Goal: Task Accomplishment & Management: Use online tool/utility

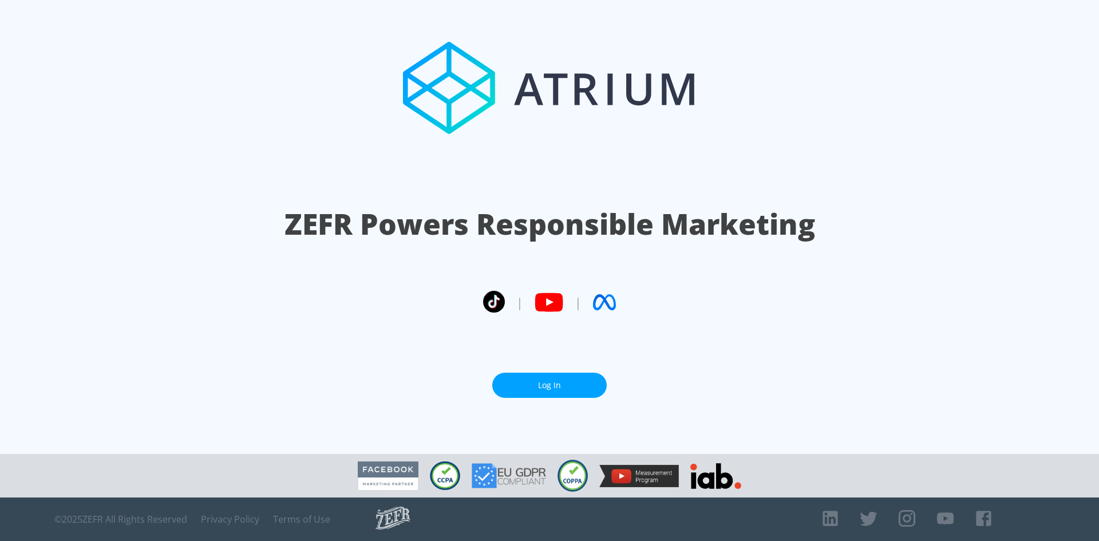
click at [528, 387] on link "Log In" at bounding box center [549, 386] width 114 height 26
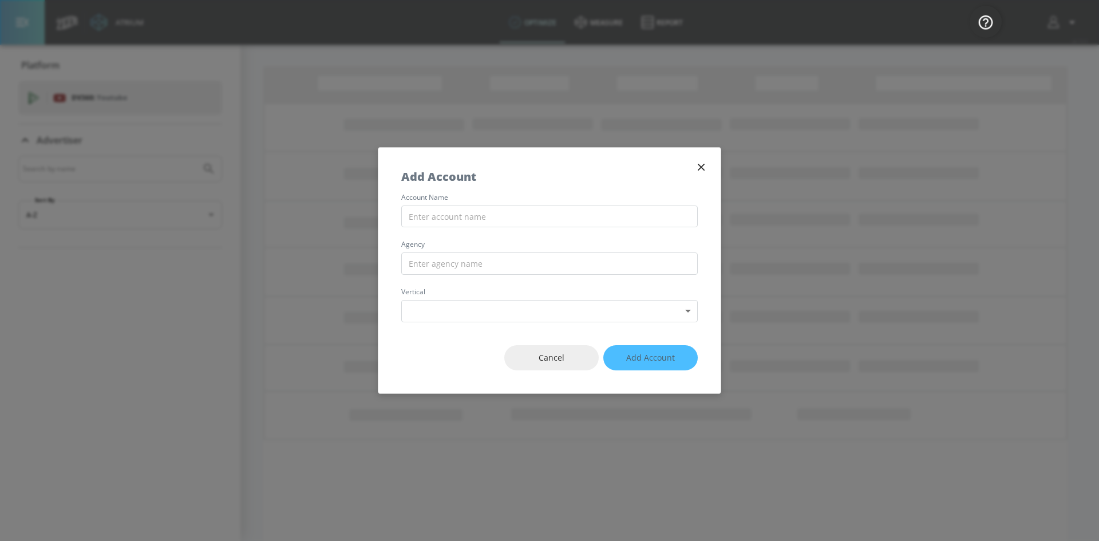
click at [706, 166] on icon "button" at bounding box center [701, 167] width 13 height 13
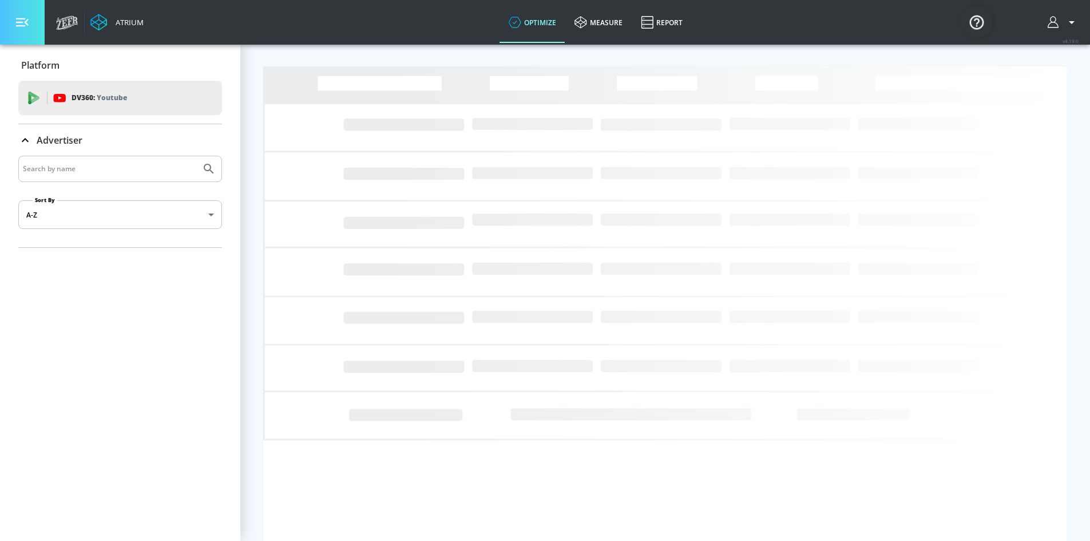
click at [33, 22] on button "button" at bounding box center [22, 22] width 45 height 45
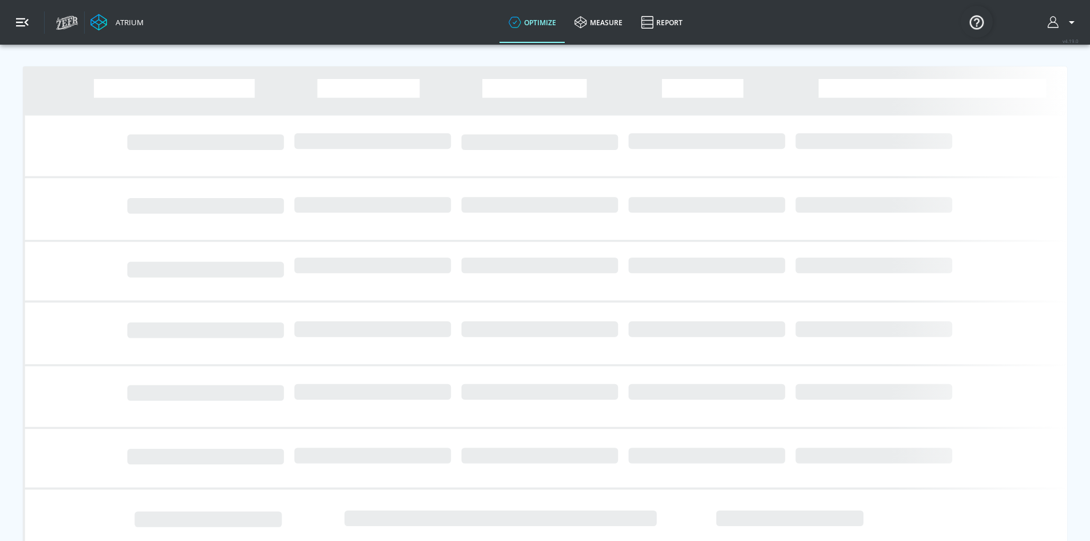
click at [35, 20] on button "button" at bounding box center [22, 22] width 45 height 45
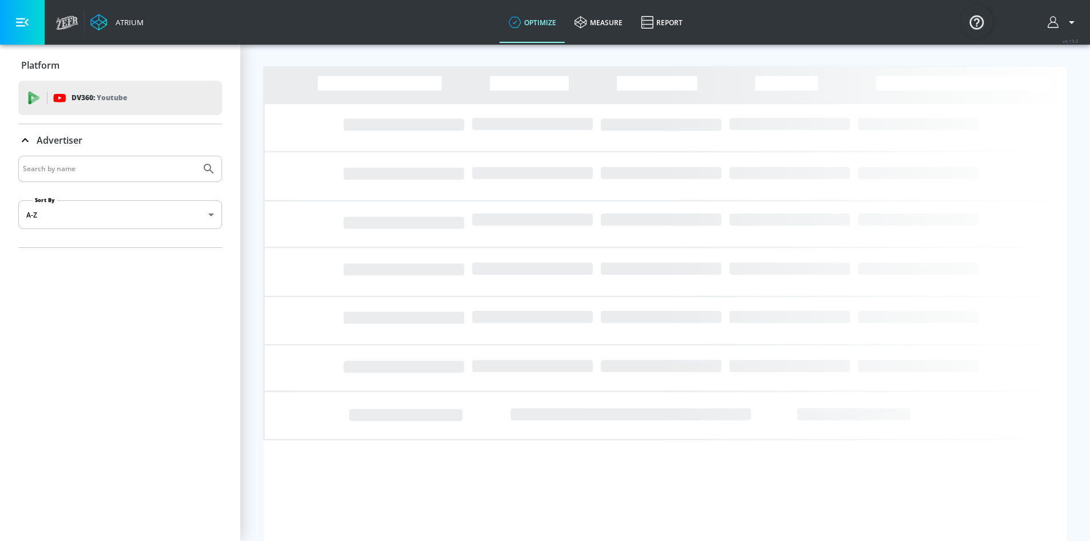
click at [94, 101] on p "DV360: Youtube" at bounding box center [100, 98] width 56 height 13
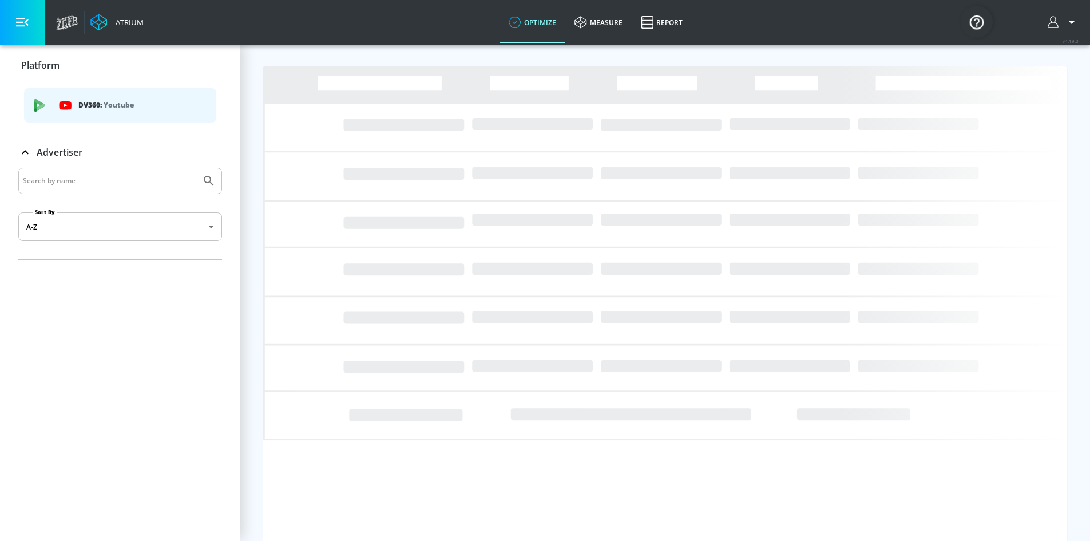
click at [75, 144] on div "Advertiser" at bounding box center [120, 152] width 204 height 32
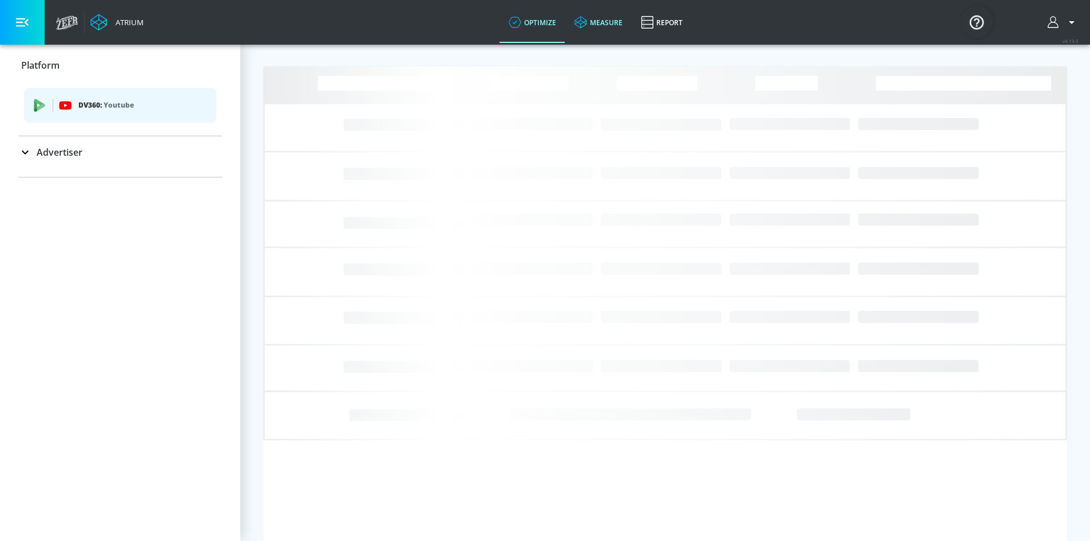
click at [591, 35] on link "measure" at bounding box center [598, 22] width 66 height 41
